Goal: Obtain resource: Download file/media

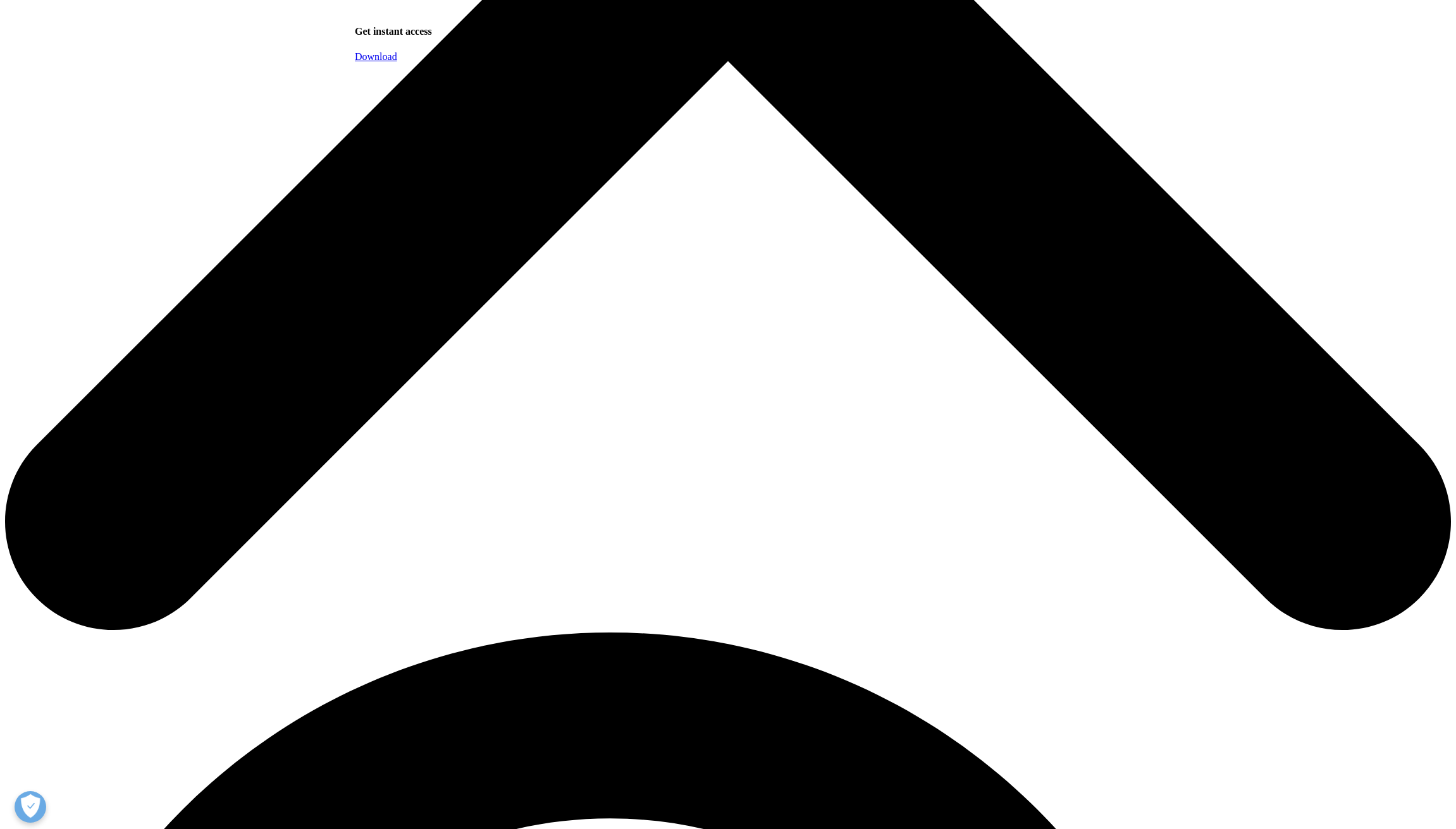
scroll to position [405, 746]
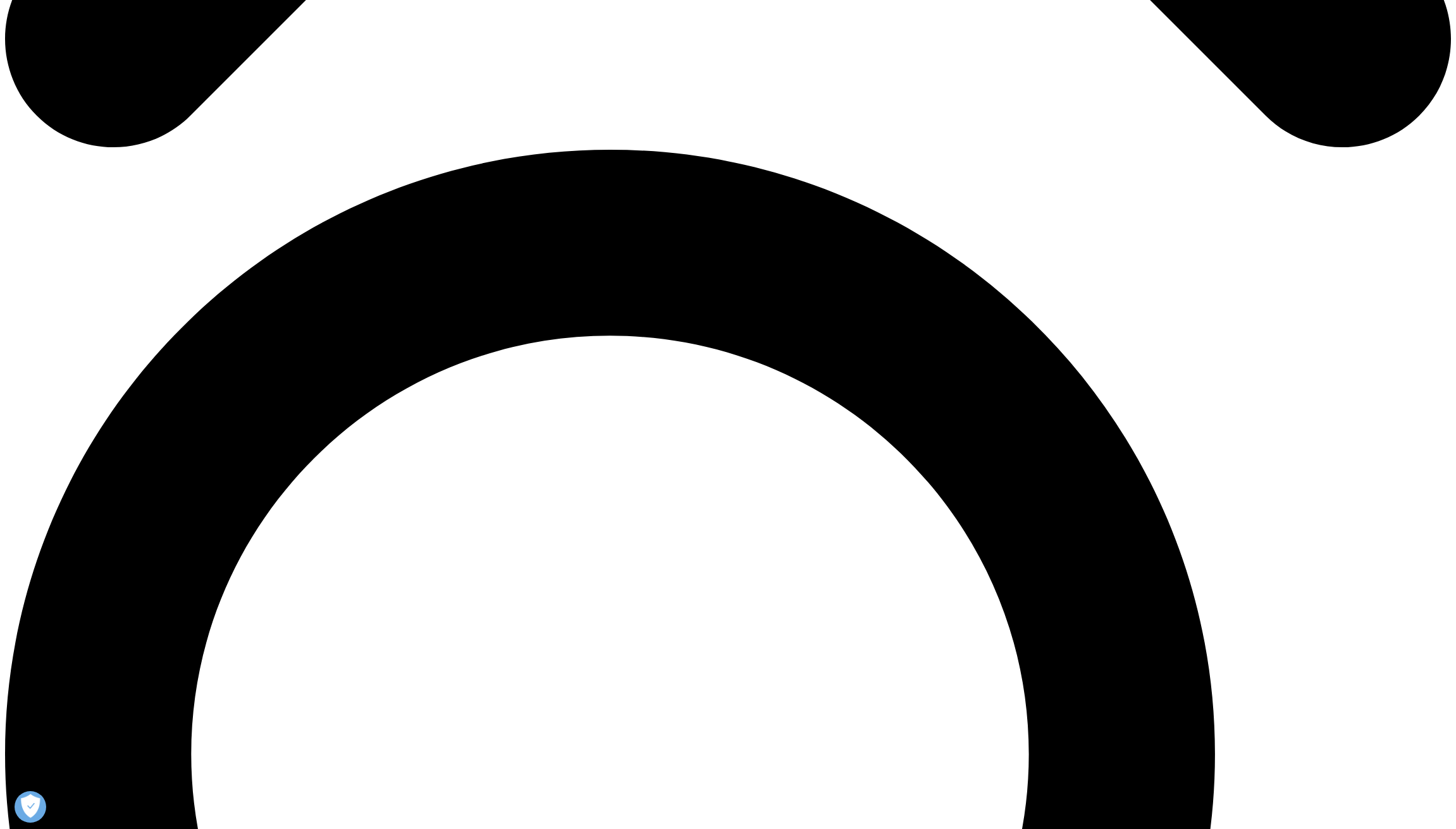
scroll to position [0, 0]
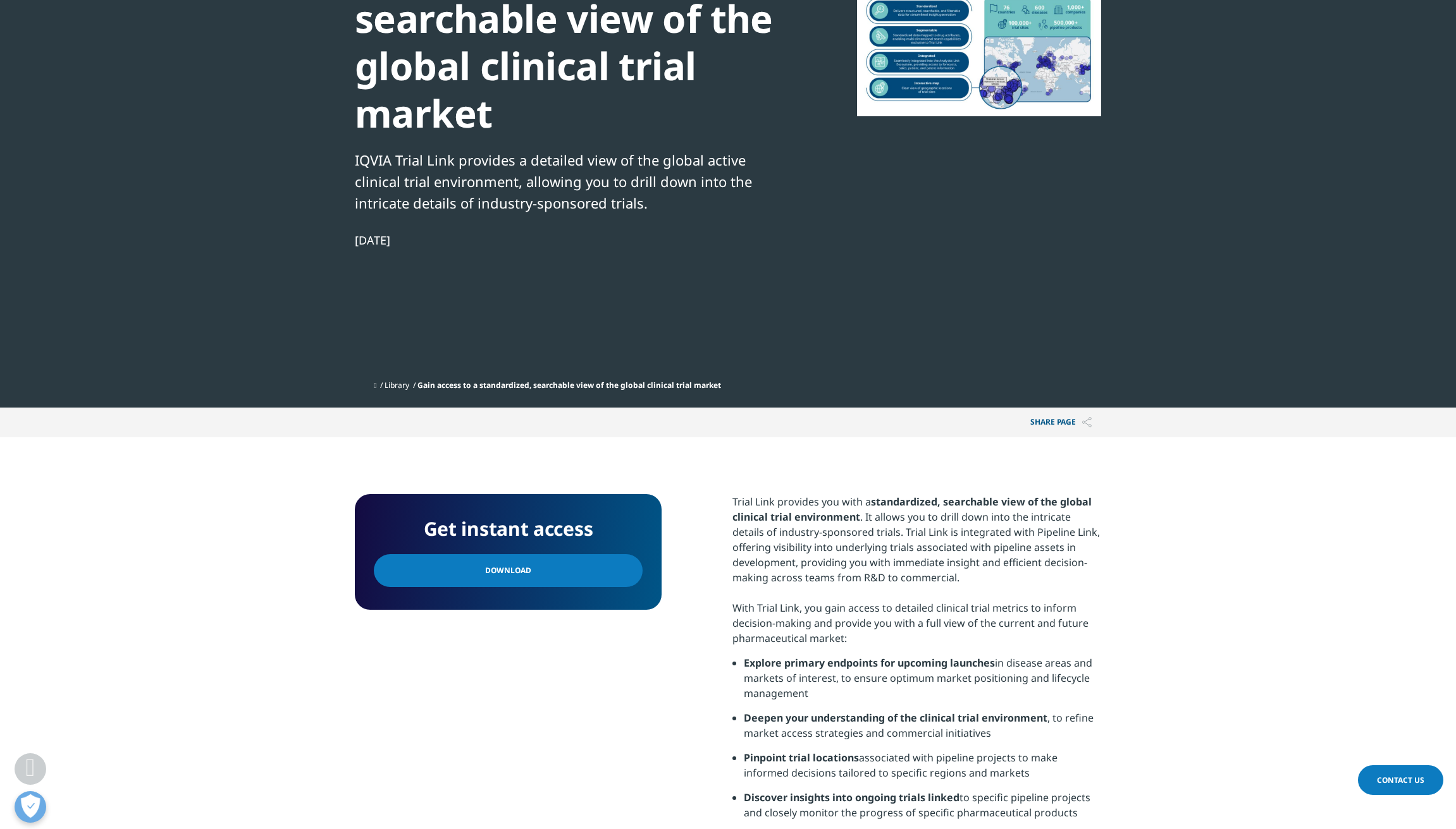
scroll to position [499, 0]
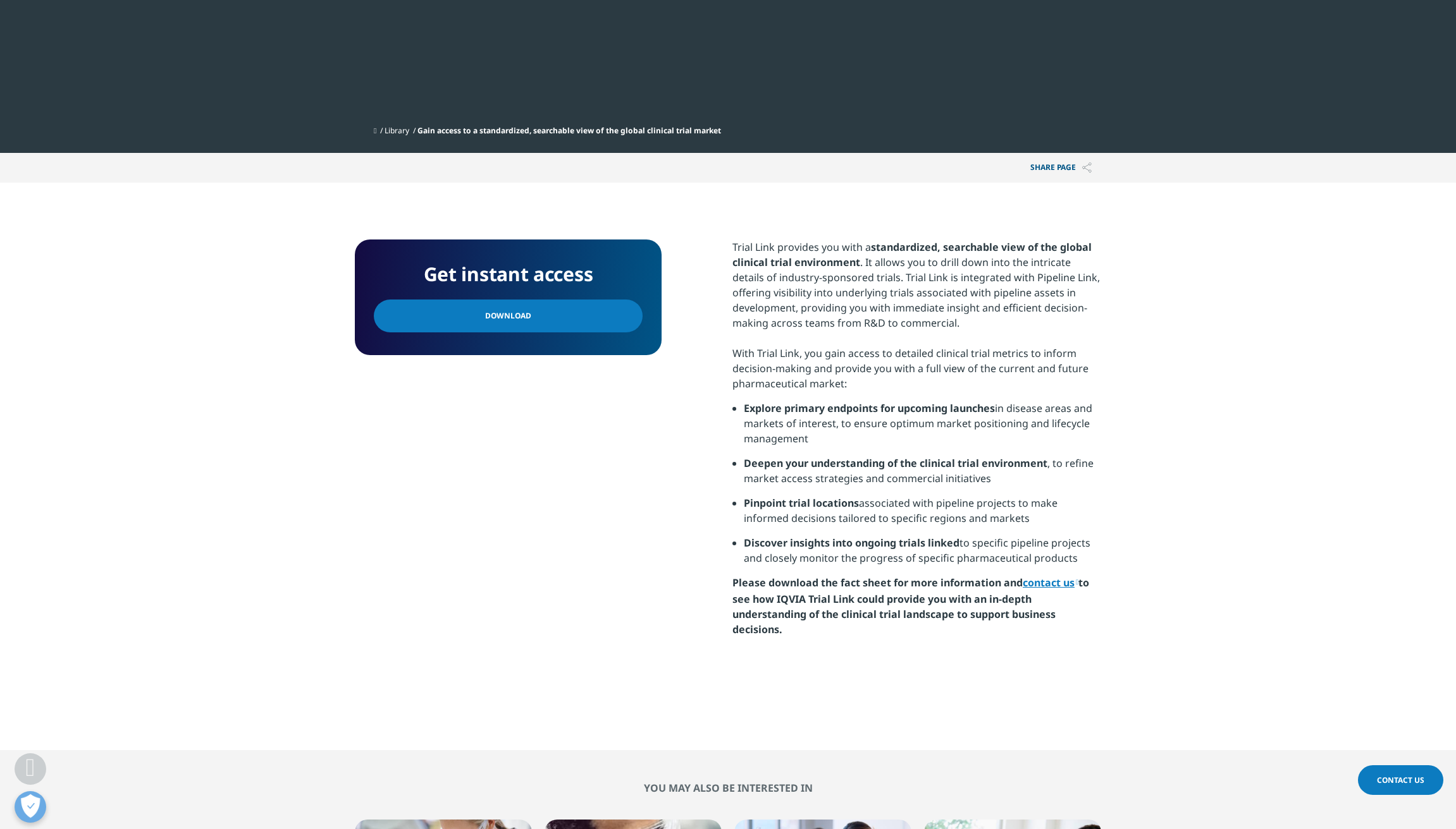
click at [528, 310] on link "Download" at bounding box center [508, 315] width 269 height 33
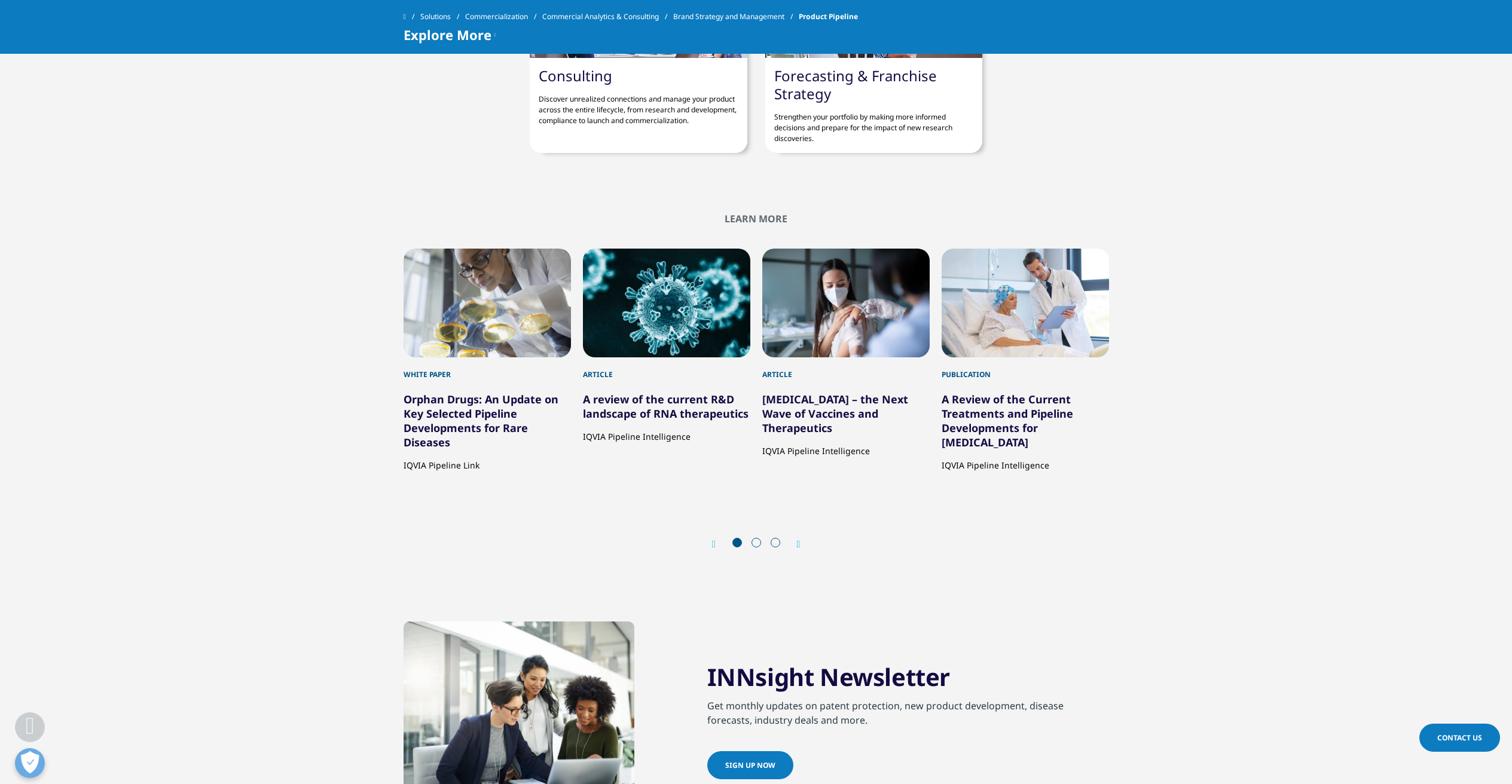
scroll to position [1055, 0]
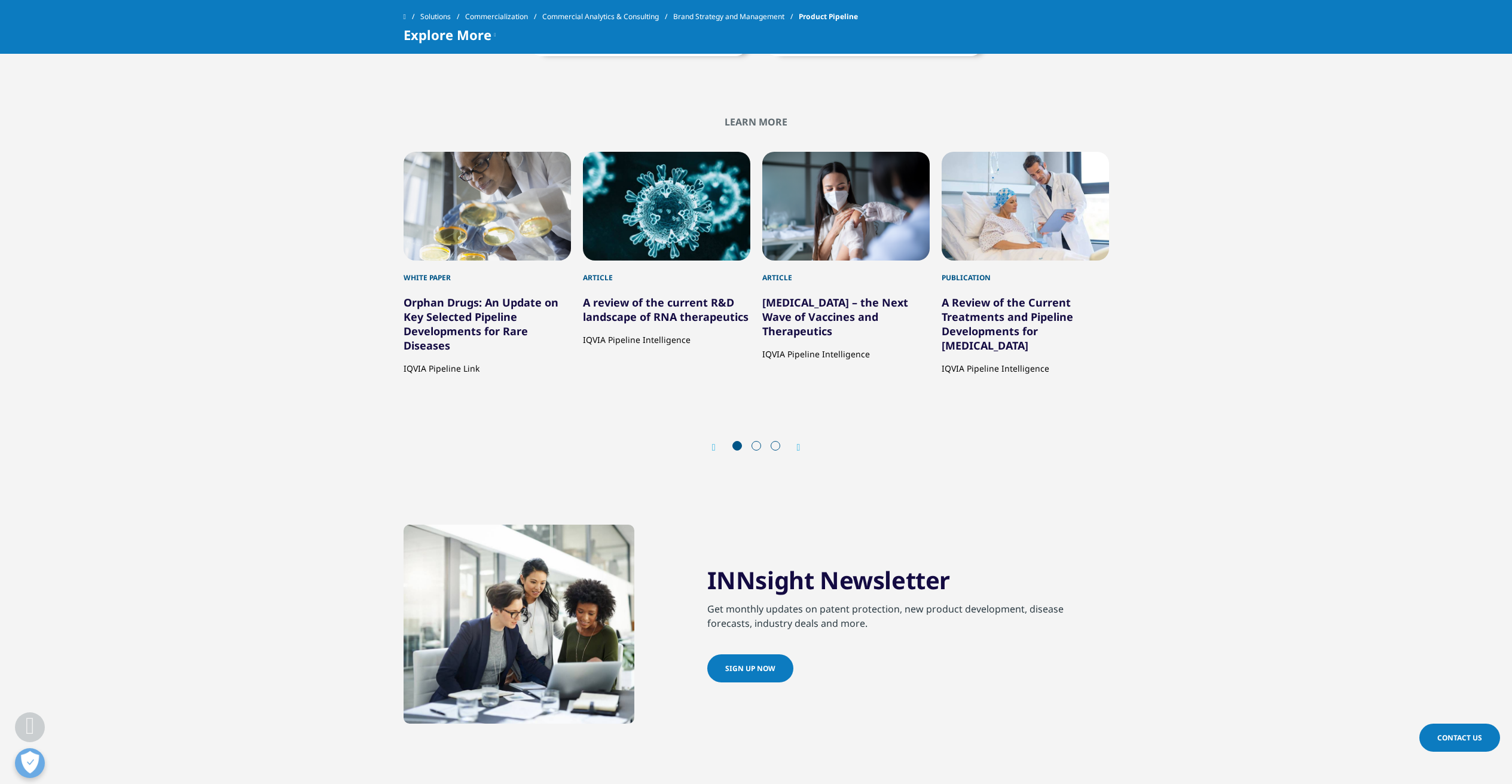
click at [664, 309] on link "A review of the current R&D landscape of RNA therapeutics" at bounding box center [665, 310] width 166 height 29
